Goal: Task Accomplishment & Management: Complete application form

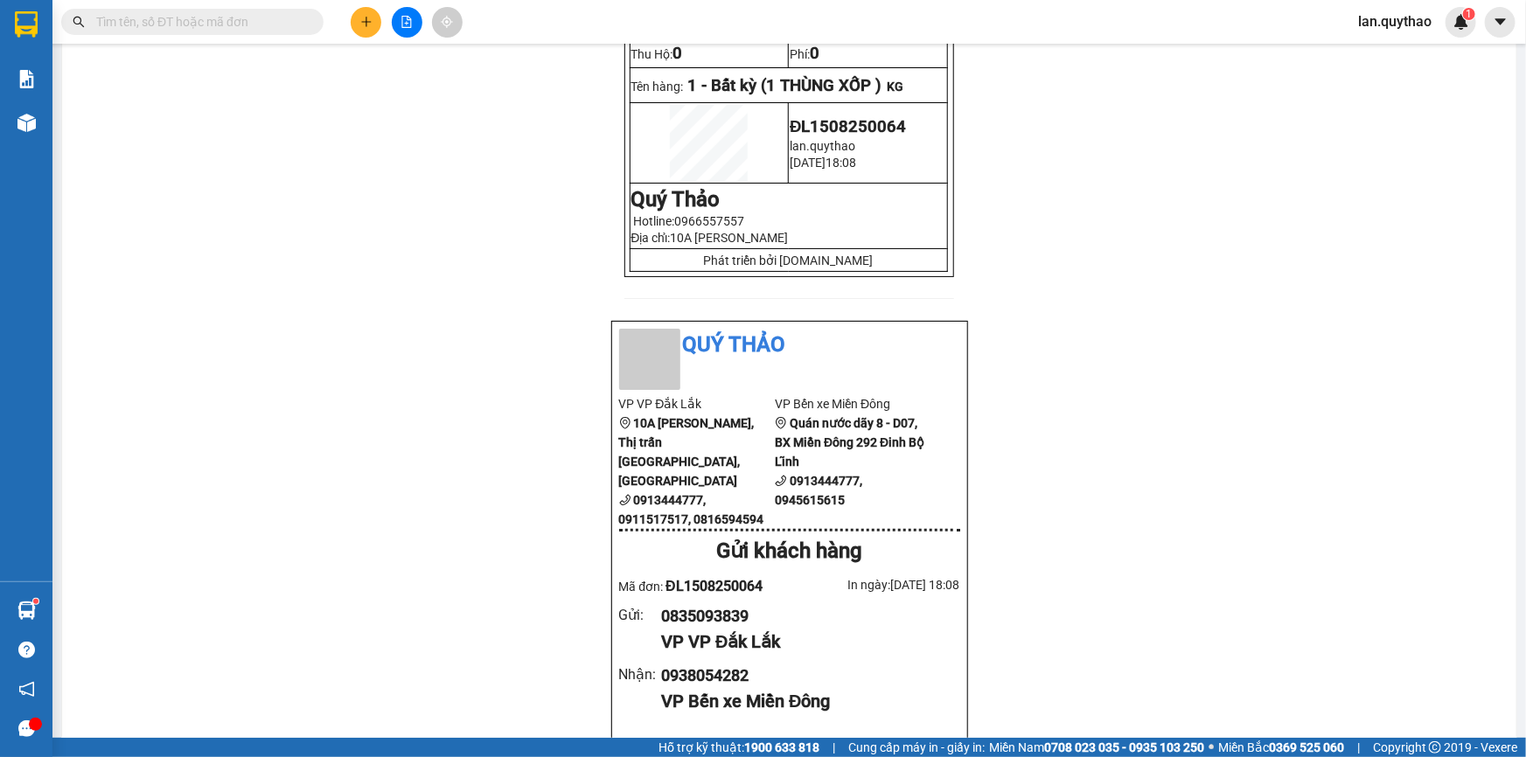
scroll to position [556, 0]
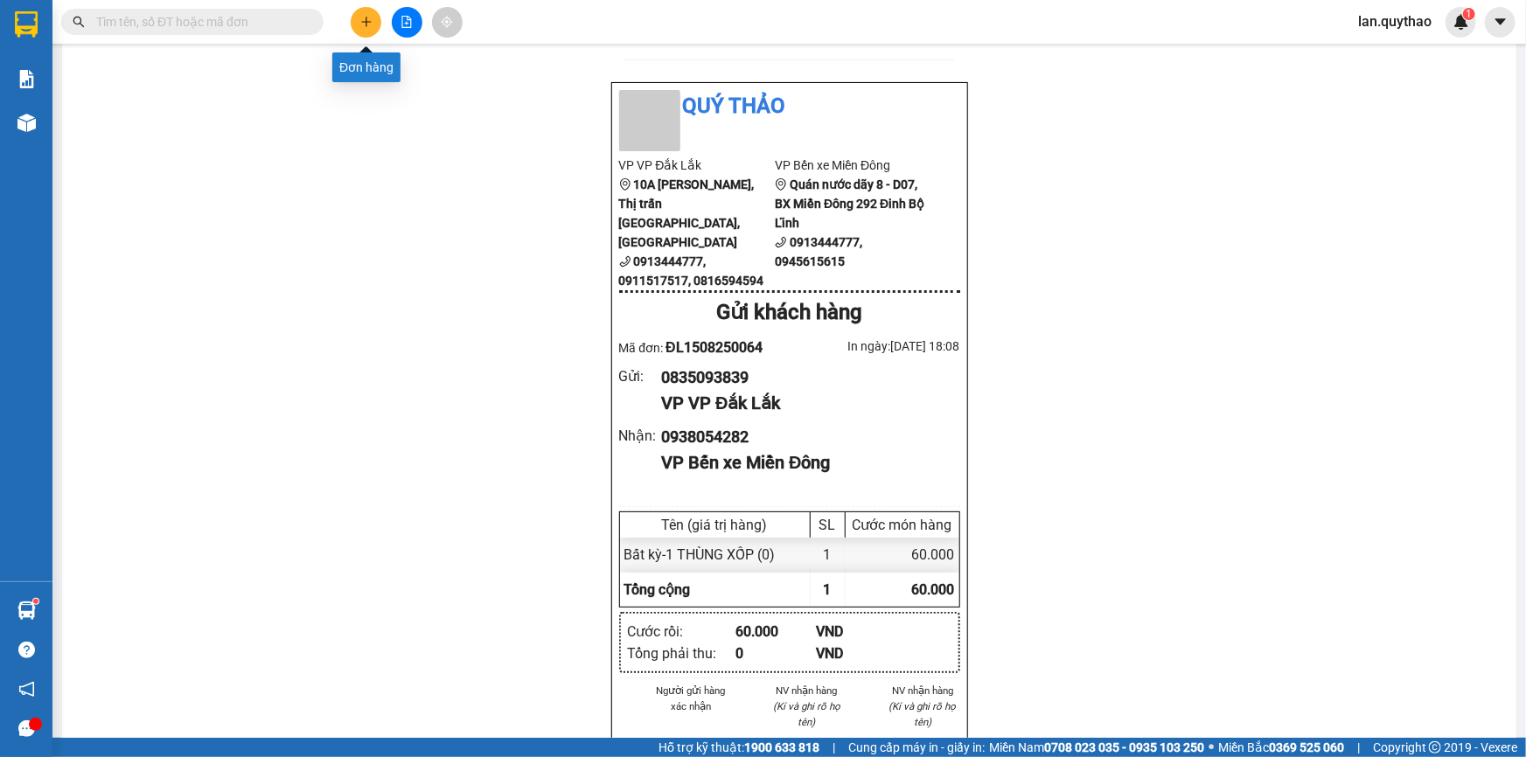
click at [365, 24] on icon "plus" at bounding box center [365, 22] width 1 height 10
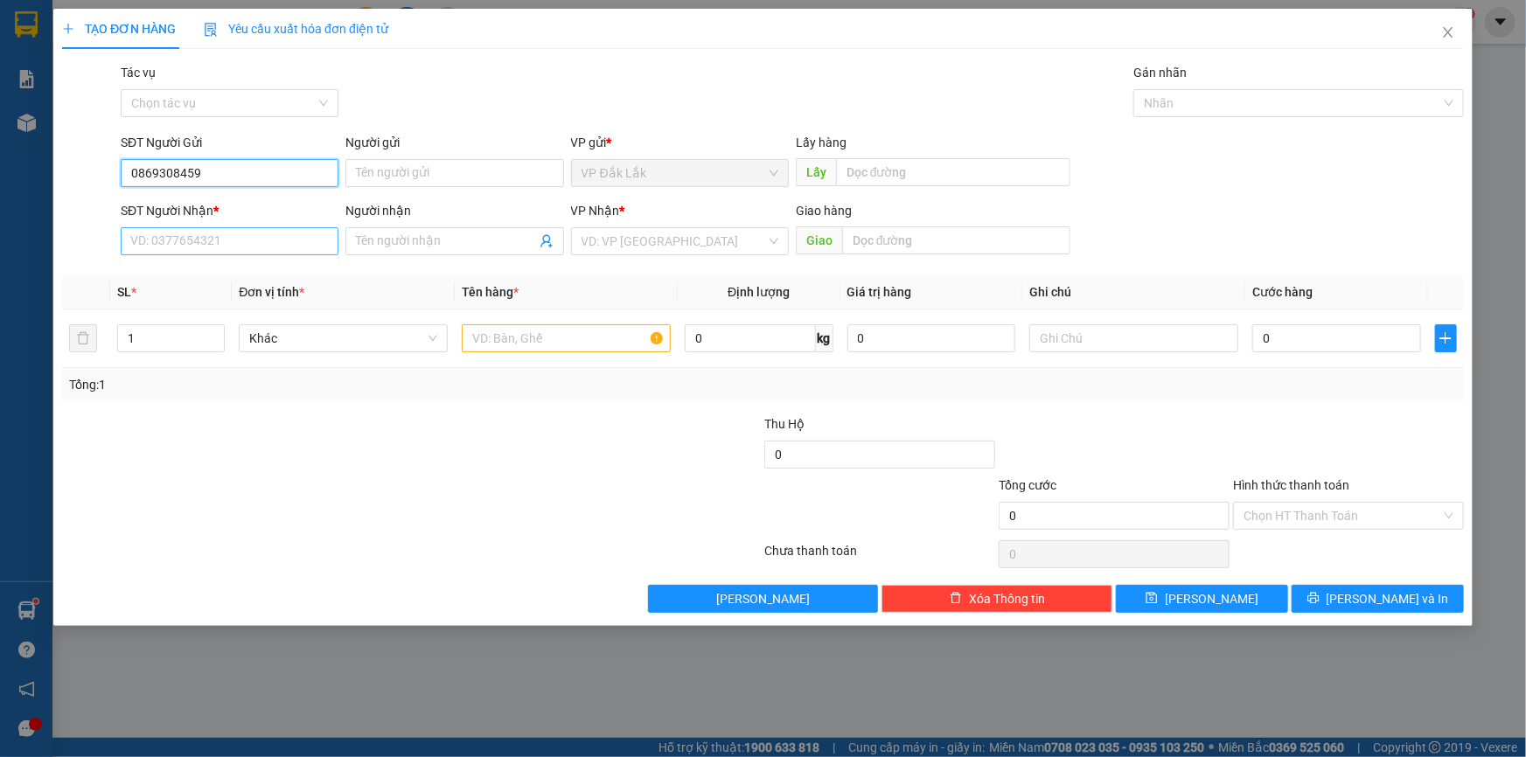
type input "0869308459"
click at [150, 236] on input "SĐT Người Nhận *" at bounding box center [230, 241] width 218 height 28
type input "0868582308"
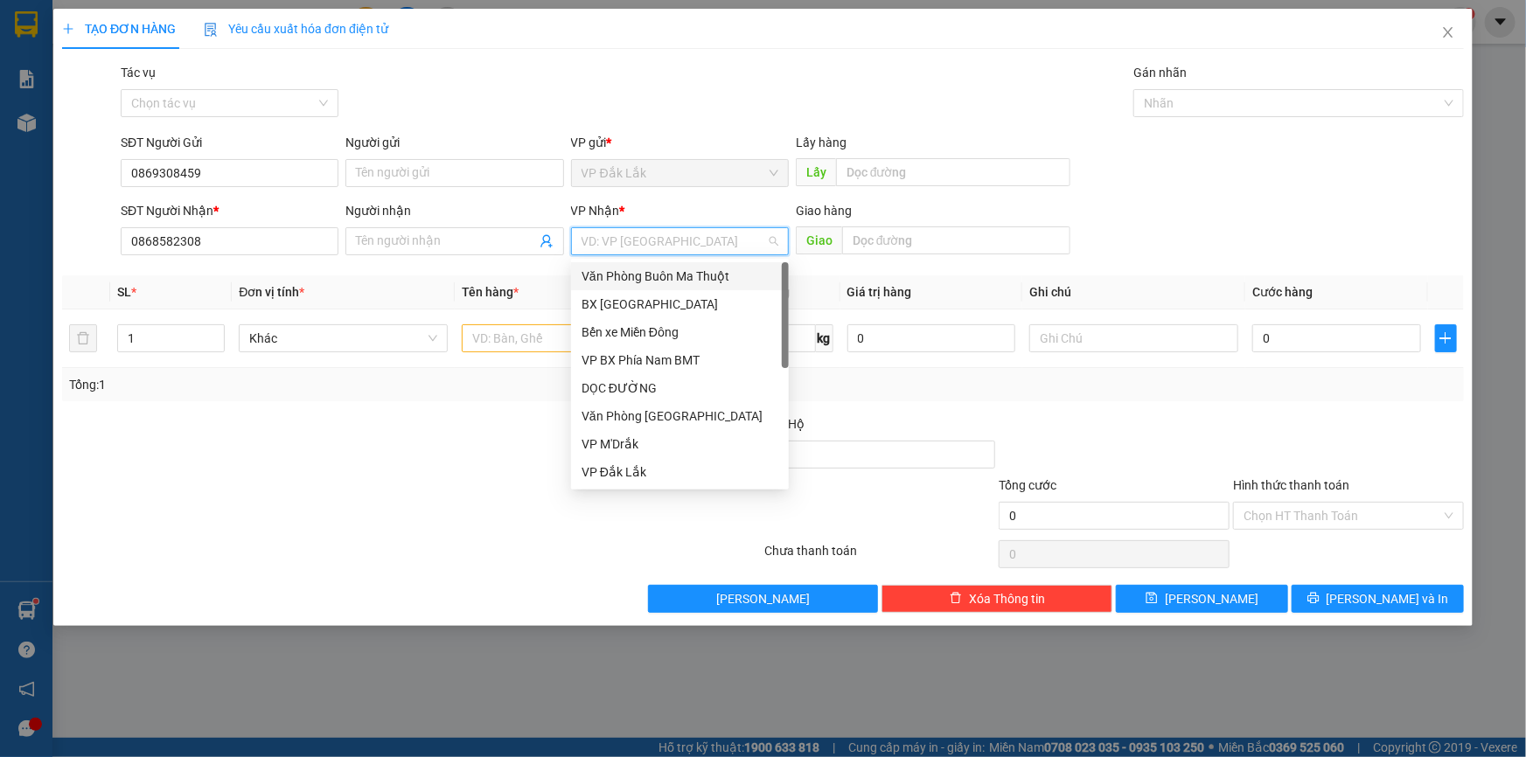
click at [599, 242] on input "search" at bounding box center [673, 241] width 184 height 26
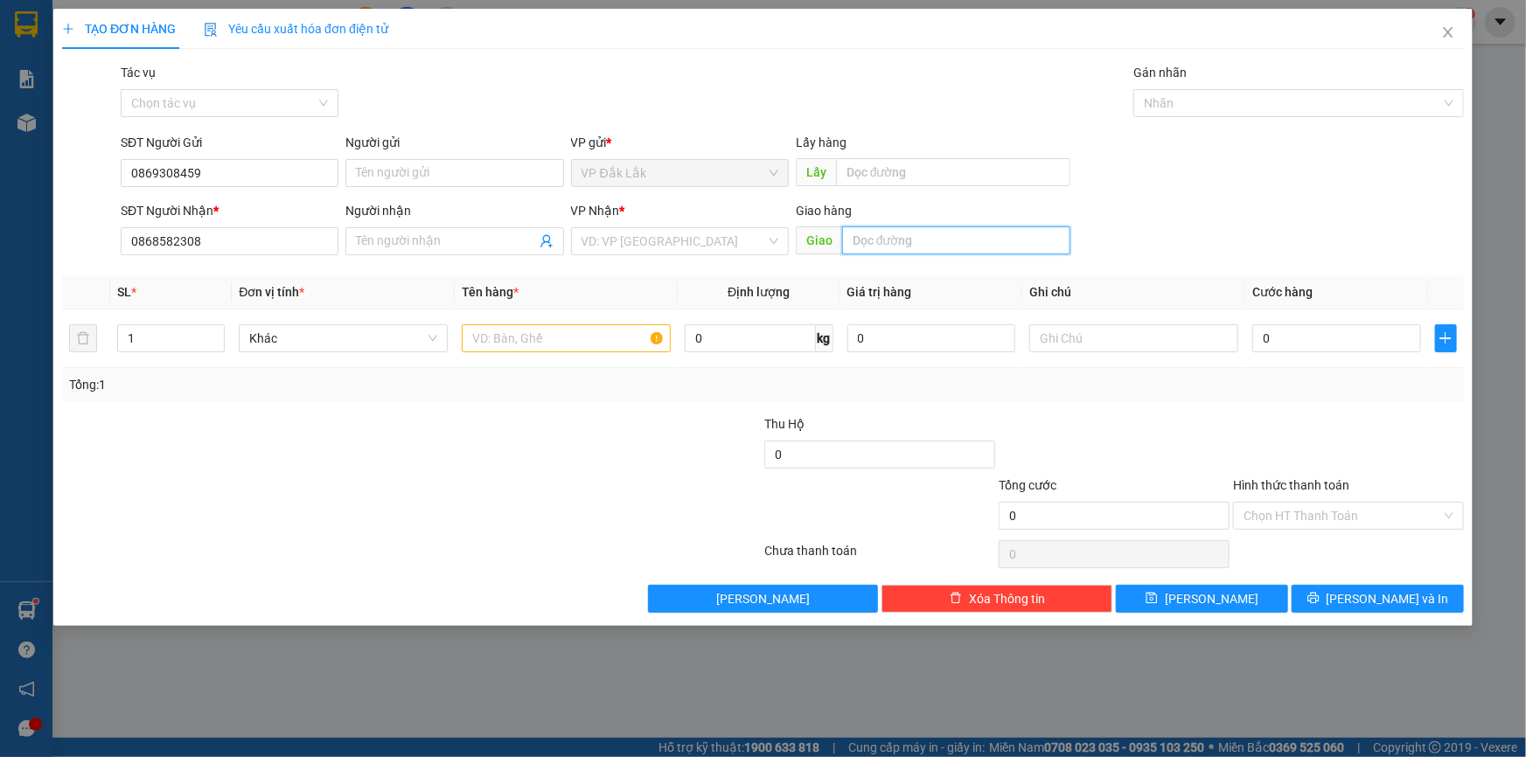
click at [877, 245] on input "text" at bounding box center [956, 240] width 228 height 28
click at [772, 244] on div "VD: VP [GEOGRAPHIC_DATA]" at bounding box center [680, 241] width 218 height 28
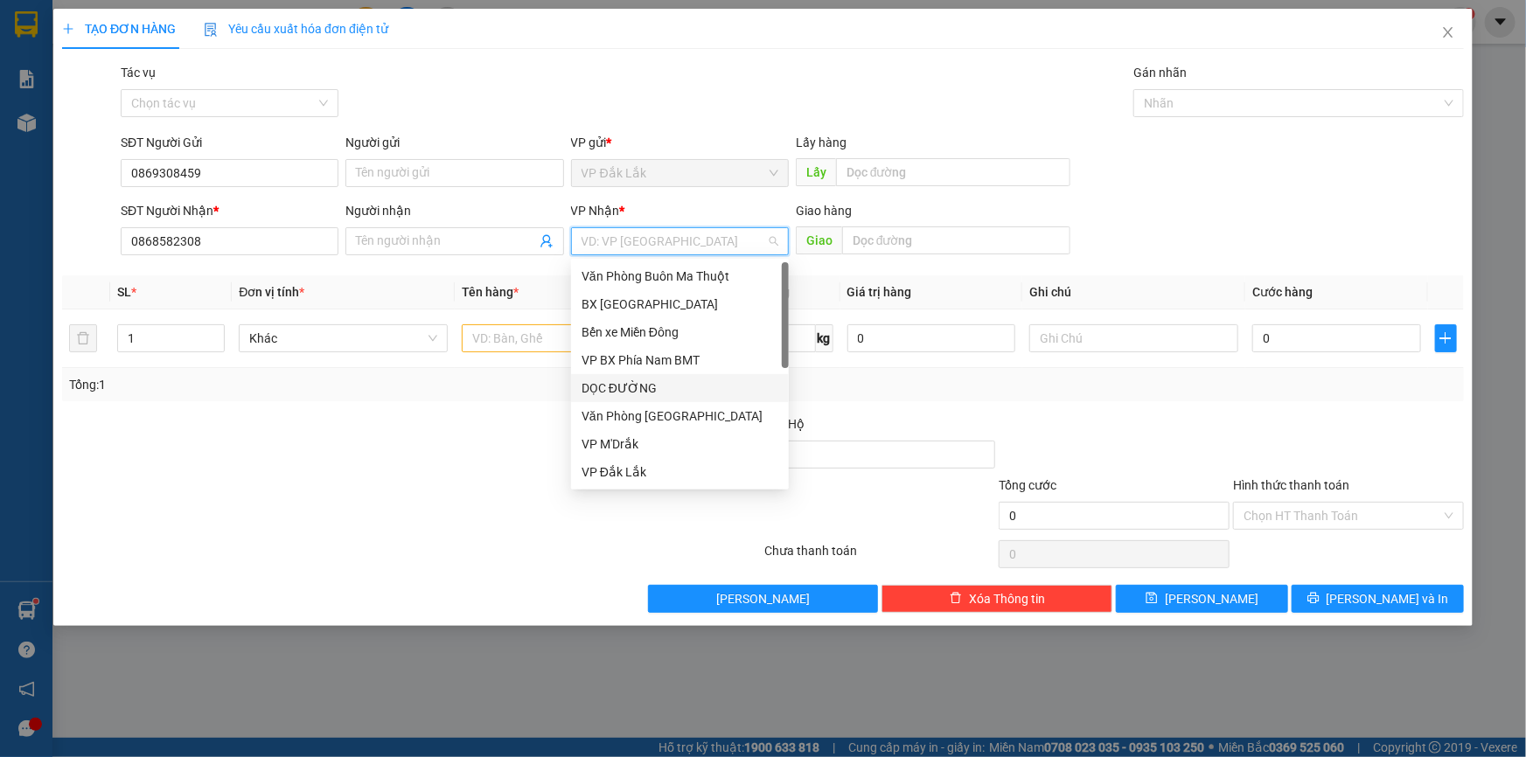
click at [615, 393] on div "DỌC ĐƯỜNG" at bounding box center [679, 388] width 197 height 19
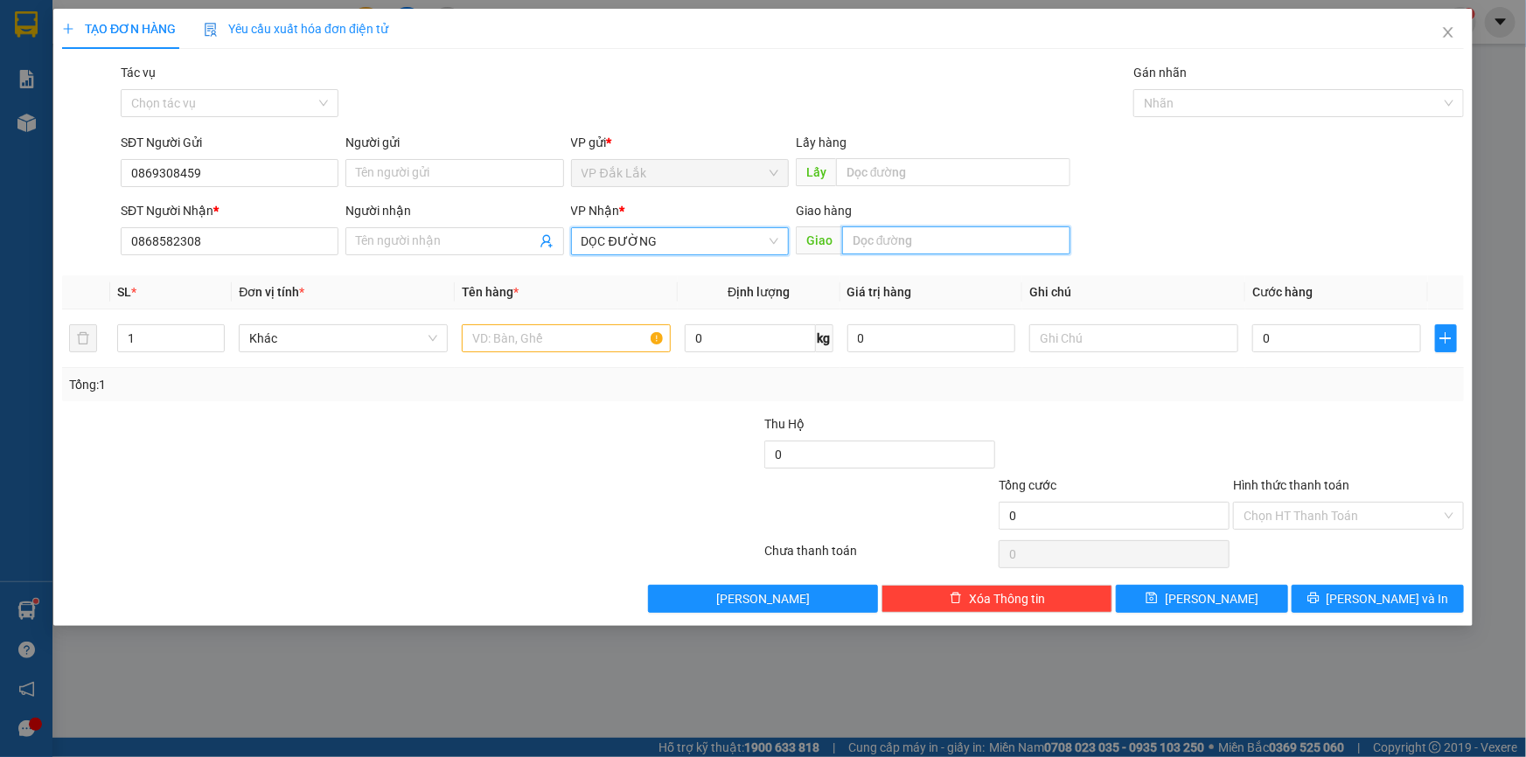
click at [873, 240] on input "text" at bounding box center [956, 240] width 228 height 28
click at [907, 236] on input "NHÀ THỞ ĐỎ XUÂN LỘC" at bounding box center [956, 240] width 228 height 28
type input "NHÀ THỜ ĐỎ XUÂN LỘC"
click at [546, 337] on input "text" at bounding box center [566, 338] width 209 height 28
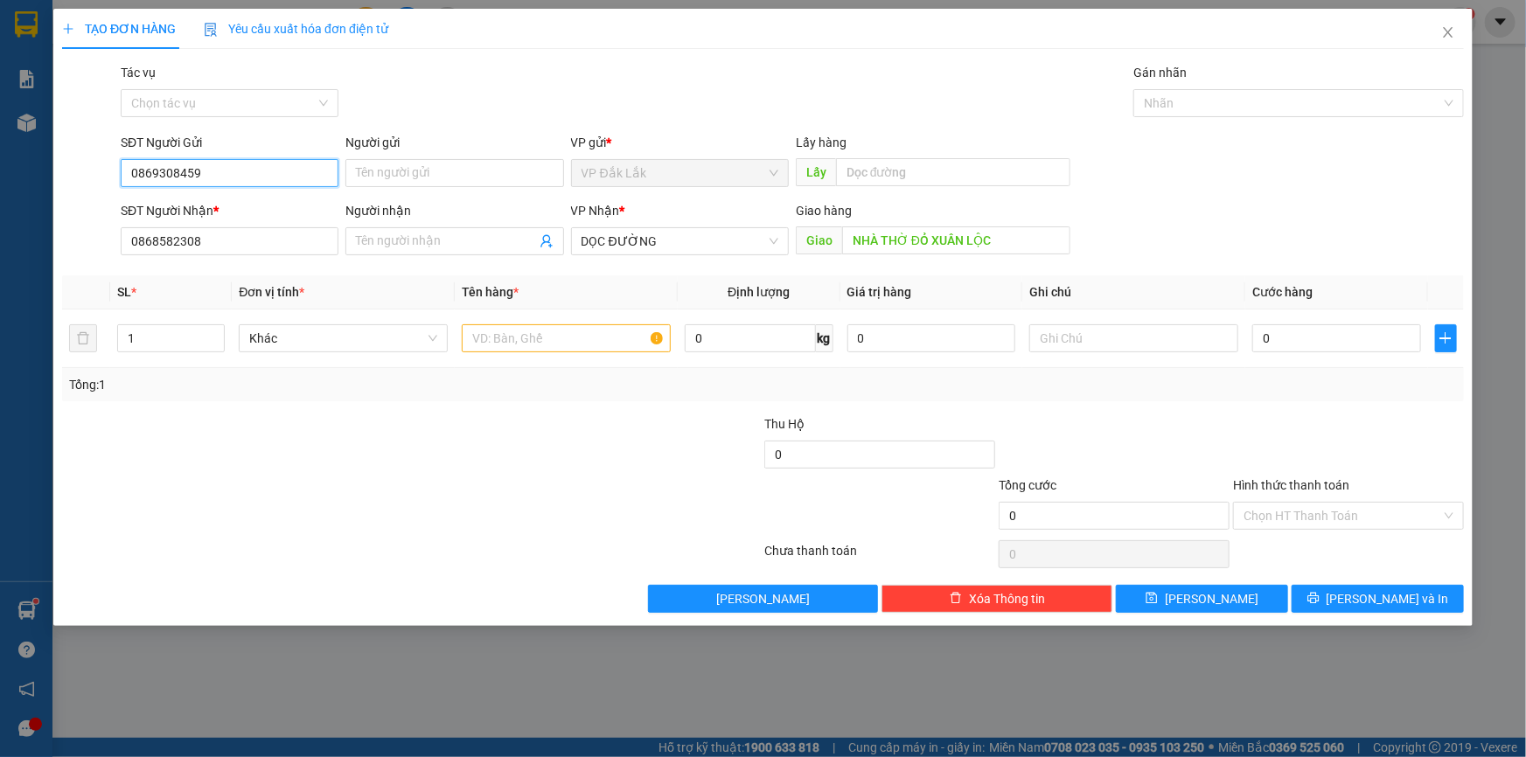
drag, startPoint x: 127, startPoint y: 173, endPoint x: 211, endPoint y: 170, distance: 84.0
click at [211, 170] on input "0869308459" at bounding box center [230, 173] width 218 height 28
drag, startPoint x: 131, startPoint y: 239, endPoint x: 216, endPoint y: 240, distance: 84.8
click at [216, 240] on input "0868582308" at bounding box center [230, 241] width 218 height 28
